Goal: Task Accomplishment & Management: Use online tool/utility

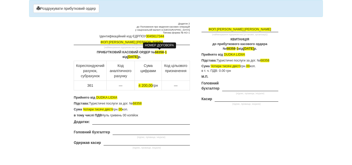
click at [164, 53] on span "68358" at bounding box center [159, 53] width 9 height 4
click at [137, 56] on span "[DATE]" at bounding box center [133, 57] width 11 height 4
click at [135, 56] on span "[DATE]" at bounding box center [133, 57] width 11 height 4
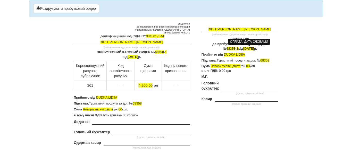
click at [251, 49] on span "[DATE]" at bounding box center [248, 49] width 11 height 4
click at [165, 52] on p "ПРИБУТКОВИЙ КАСОВИЙ ОРДЕР № 68358 - 1 від [DATE]" at bounding box center [132, 54] width 116 height 9
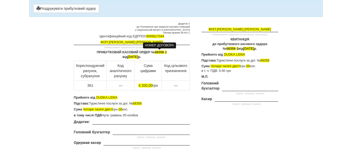
click at [164, 51] on span "68358" at bounding box center [159, 53] width 9 height 4
click at [227, 48] on span "68358" at bounding box center [231, 49] width 9 height 4
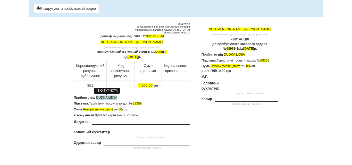
drag, startPoint x: 119, startPoint y: 96, endPoint x: 96, endPoint y: 97, distance: 22.5
click at [96, 97] on p "Прийнято від DUDKA LIDIIA" at bounding box center [132, 98] width 116 height 5
drag, startPoint x: 144, startPoint y: 98, endPoint x: 97, endPoint y: 97, distance: 47.5
click at [97, 97] on p "Прийнято від [PERSON_NAME]" at bounding box center [132, 98] width 116 height 5
copy span "[PERSON_NAME]"
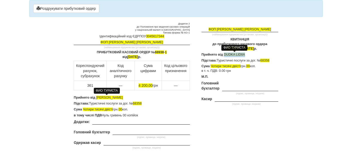
drag, startPoint x: 245, startPoint y: 54, endPoint x: 224, endPoint y: 55, distance: 20.6
click at [224, 55] on span "DUDKA LIDIIA" at bounding box center [234, 55] width 21 height 4
click at [142, 104] on span "68358" at bounding box center [137, 104] width 9 height 4
click at [269, 60] on span "68358" at bounding box center [264, 61] width 9 height 4
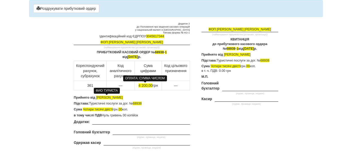
click at [147, 86] on span "4 200,00" at bounding box center [145, 86] width 14 height 4
click at [113, 110] on span "Чотири тисячі двісті" at bounding box center [98, 110] width 30 height 4
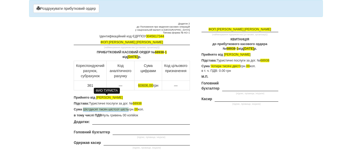
drag, startPoint x: 128, startPoint y: 109, endPoint x: 84, endPoint y: 109, distance: 44.6
click at [84, 109] on span "Шістдесят тисяч шістсот шість" at bounding box center [106, 110] width 46 height 4
copy span "Шістдесят тисяч шістсот шість"
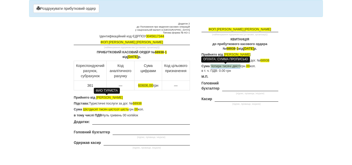
drag, startPoint x: 240, startPoint y: 66, endPoint x: 211, endPoint y: 65, distance: 29.2
click at [211, 65] on span "Чотири тисячі двісті" at bounding box center [226, 66] width 30 height 4
click at [261, 59] on p "Підстава: Туристичні послуги за дог. № 68938" at bounding box center [240, 61] width 77 height 5
click at [133, 103] on p "Підстава: Туристичні послуги за дог. № 68938" at bounding box center [132, 104] width 116 height 5
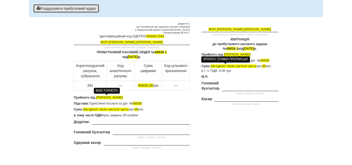
click at [76, 10] on button "Роздрукувати прибутковий ордер" at bounding box center [66, 8] width 66 height 9
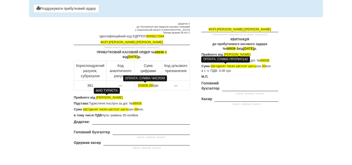
click at [148, 86] on span "60606,00" at bounding box center [145, 86] width 15 height 4
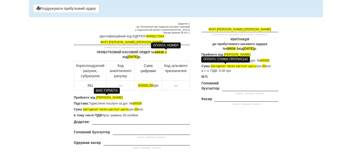
click at [167, 52] on span "1" at bounding box center [166, 53] width 2 height 4
click at [237, 48] on span "1" at bounding box center [238, 49] width 2 height 4
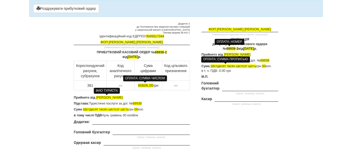
click at [147, 86] on span "60606,00" at bounding box center [145, 86] width 15 height 4
click at [151, 86] on span "34391,00" at bounding box center [145, 86] width 15 height 4
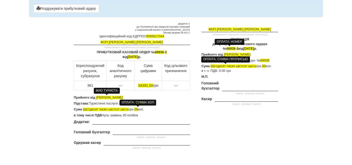
click at [138, 108] on span "00" at bounding box center [136, 110] width 4 height 4
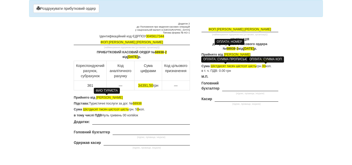
click at [265, 65] on span "00" at bounding box center [264, 66] width 4 height 4
click at [223, 54] on p "Прийнято від [PERSON_NAME]" at bounding box center [240, 55] width 77 height 5
click at [128, 110] on span "Шістдесят тисяч шістсот шість" at bounding box center [106, 110] width 46 height 4
drag, startPoint x: 154, startPoint y: 109, endPoint x: 83, endPoint y: 109, distance: 70.7
click at [83, 109] on span "Тридцять чотири тисячі триста дев'яносто одна" at bounding box center [119, 110] width 72 height 4
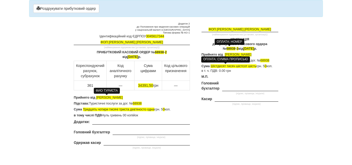
click at [257, 66] on p "Сума Шістдесят тисяч шістсот шість грн. 5 0 коп. в т. ч. ПДВ: 0.00 грн" at bounding box center [240, 68] width 77 height 9
drag, startPoint x: 256, startPoint y: 66, endPoint x: 210, endPoint y: 65, distance: 46.4
click at [210, 65] on p "Сума Шістдесят тисяч шістсот шість грн. 5 0 коп. в т. ч. ПДВ: 0.00 грн" at bounding box center [240, 68] width 77 height 9
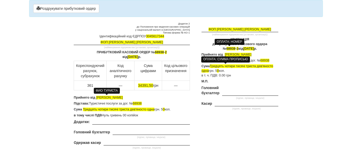
click at [210, 66] on span "Тридцять чотири тисячі триста дев'яносто одна" at bounding box center [238, 68] width 72 height 8
click at [70, 9] on button "Роздрукувати прибутковий ордер" at bounding box center [66, 8] width 66 height 9
